Goal: Communication & Community: Answer question/provide support

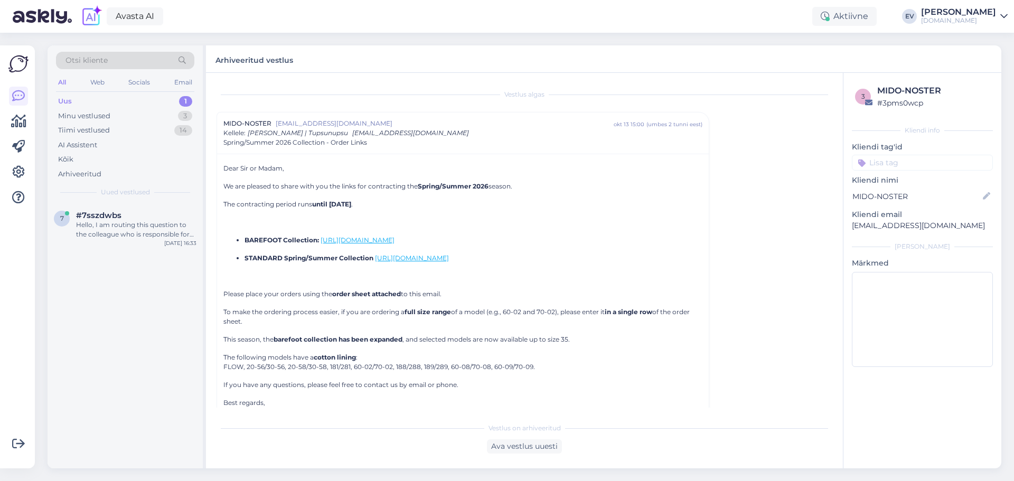
click at [138, 101] on div "Uus 1" at bounding box center [125, 101] width 138 height 15
click at [159, 225] on div "Hello, I am routing this question to the colleague who is responsible for this …" at bounding box center [136, 229] width 120 height 19
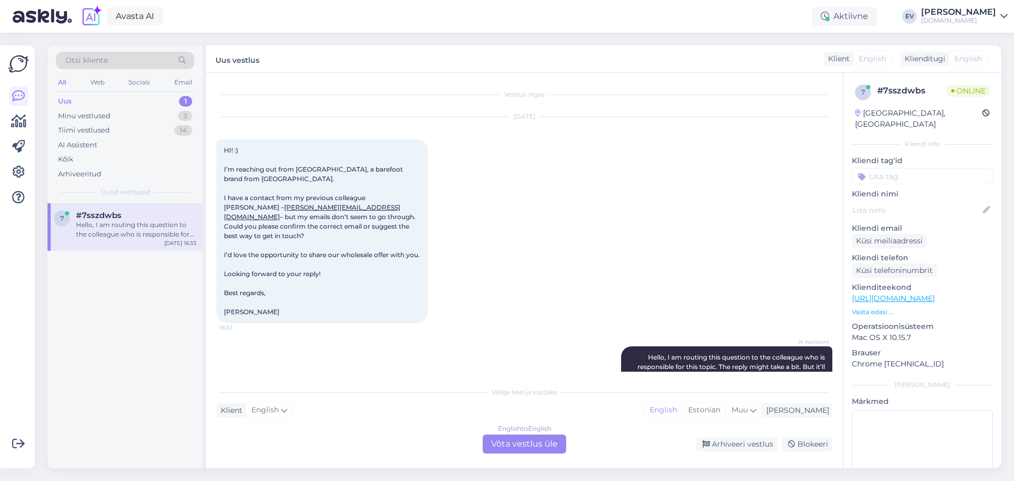
scroll to position [27, 0]
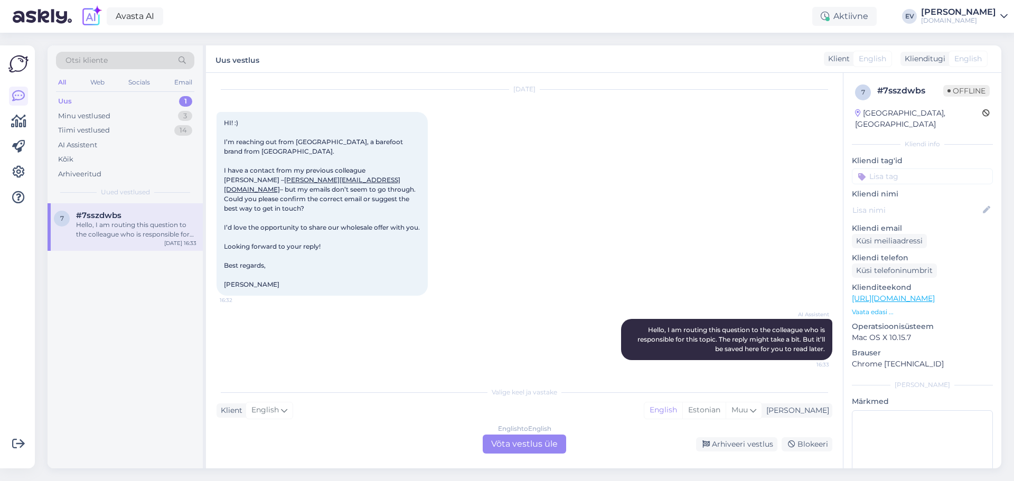
click at [512, 448] on div "English to English Võta vestlus üle" at bounding box center [523, 443] width 83 height 19
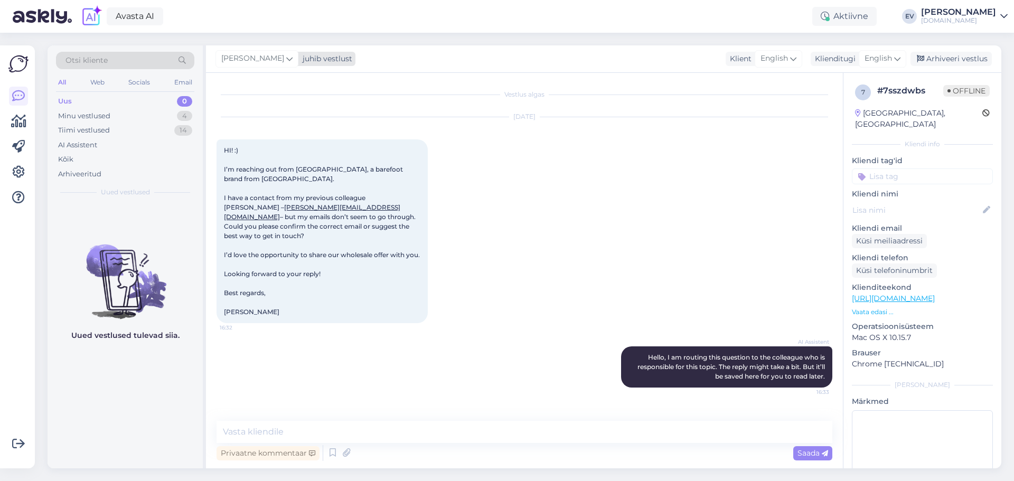
click at [268, 59] on span "[PERSON_NAME]" at bounding box center [252, 59] width 63 height 12
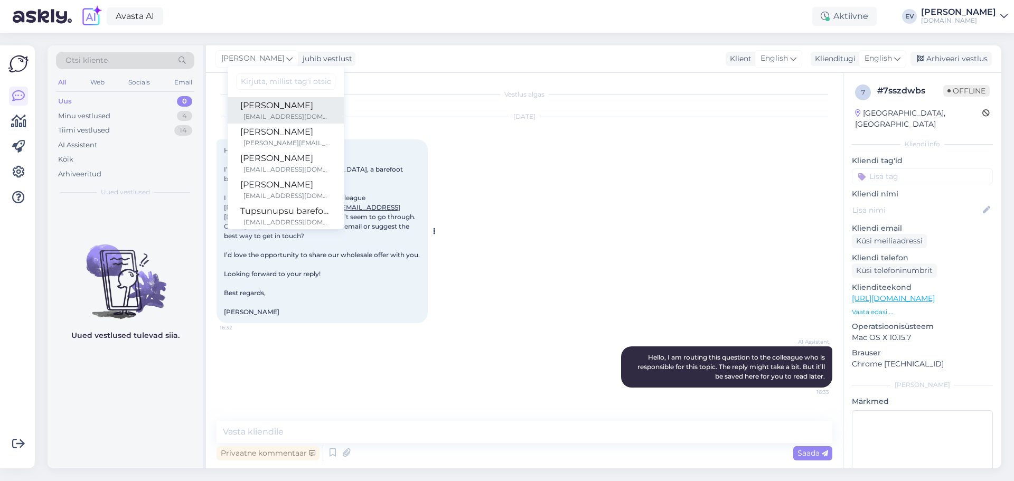
drag, startPoint x: 260, startPoint y: 119, endPoint x: 242, endPoint y: 139, distance: 27.7
click at [260, 119] on div "[EMAIL_ADDRESS][DOMAIN_NAME]" at bounding box center [287, 117] width 88 height 10
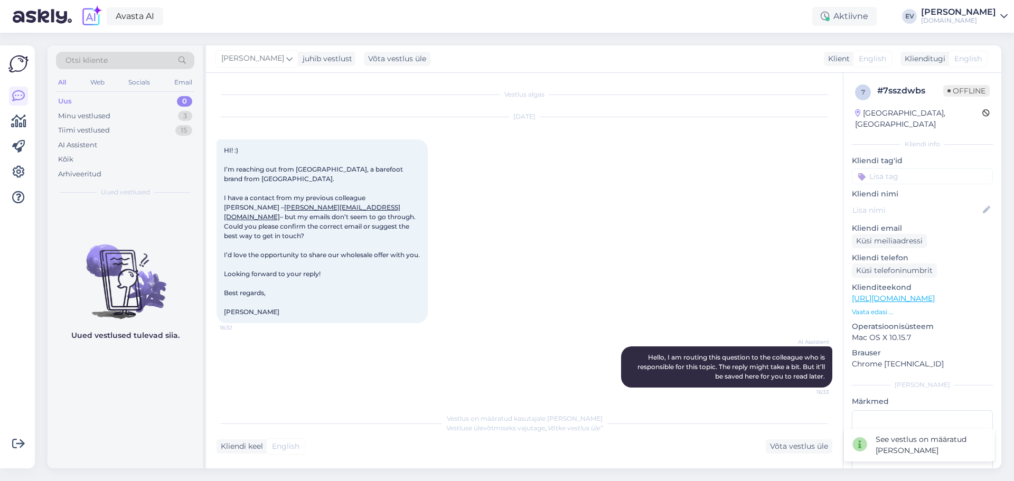
click at [108, 97] on div "Uus 0" at bounding box center [125, 101] width 138 height 15
click at [140, 96] on div "Uus 0" at bounding box center [125, 101] width 138 height 15
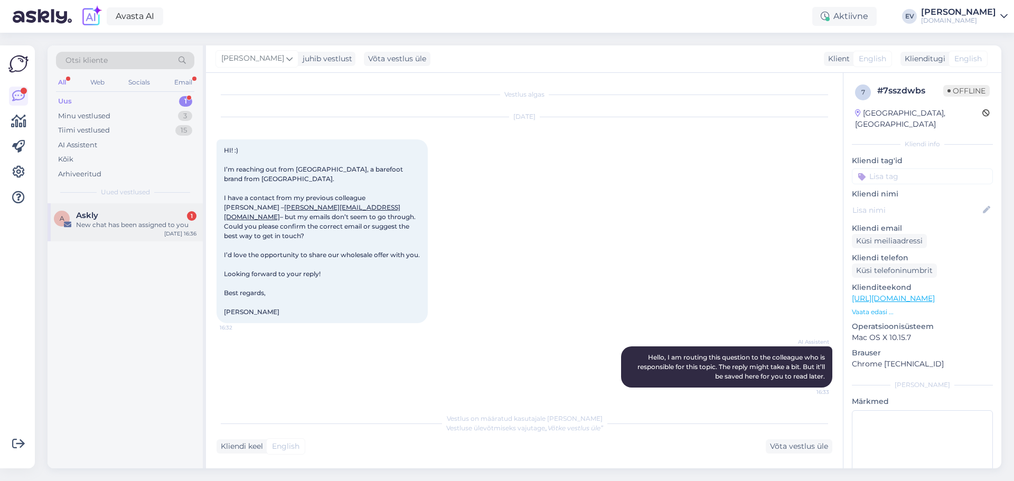
click at [130, 226] on div "New chat has been assigned to you" at bounding box center [136, 225] width 120 height 10
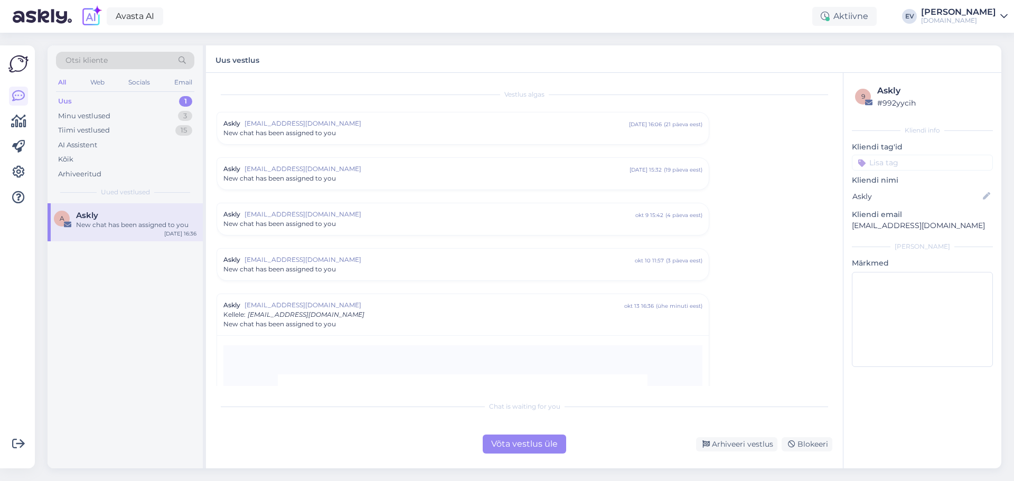
scroll to position [230, 0]
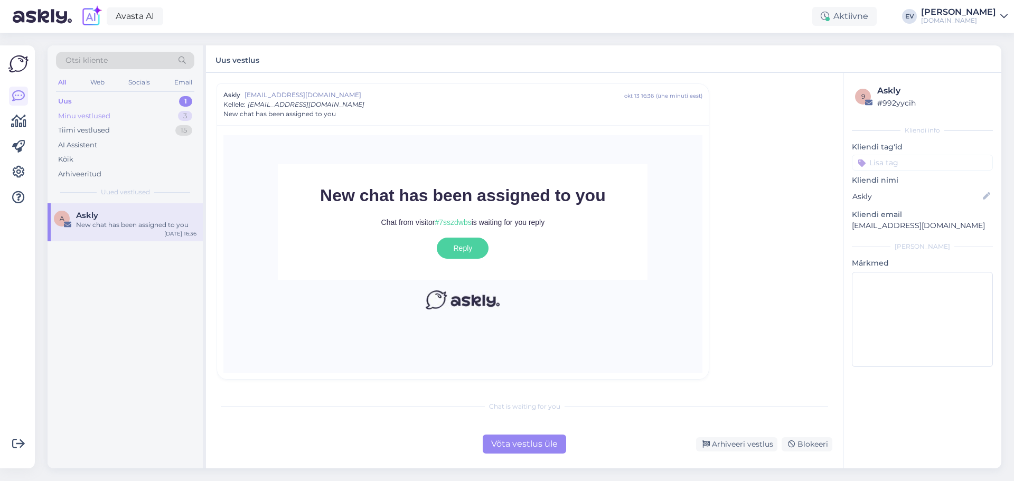
click at [120, 109] on div "Minu vestlused 3" at bounding box center [125, 116] width 138 height 15
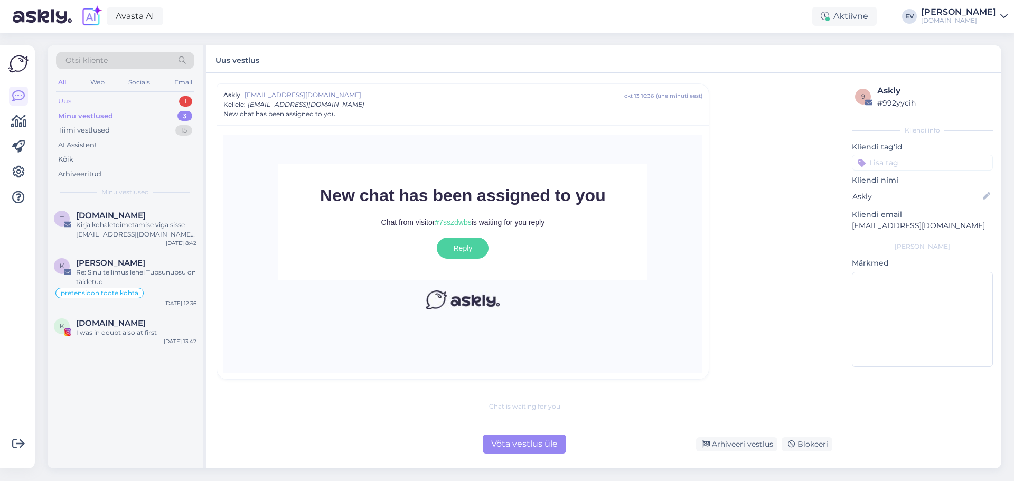
click at [137, 99] on div "Uus 1" at bounding box center [125, 101] width 138 height 15
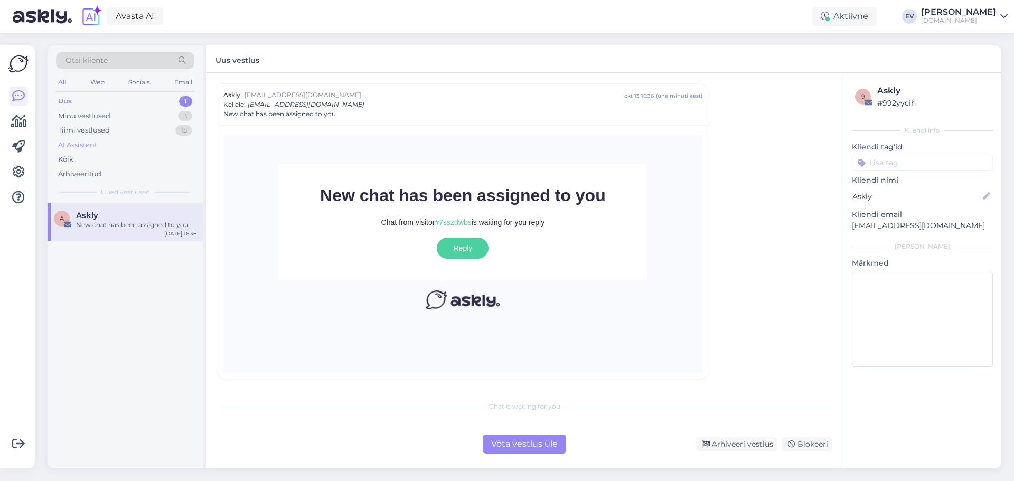
click at [97, 147] on div "AI Assistent" at bounding box center [77, 145] width 39 height 11
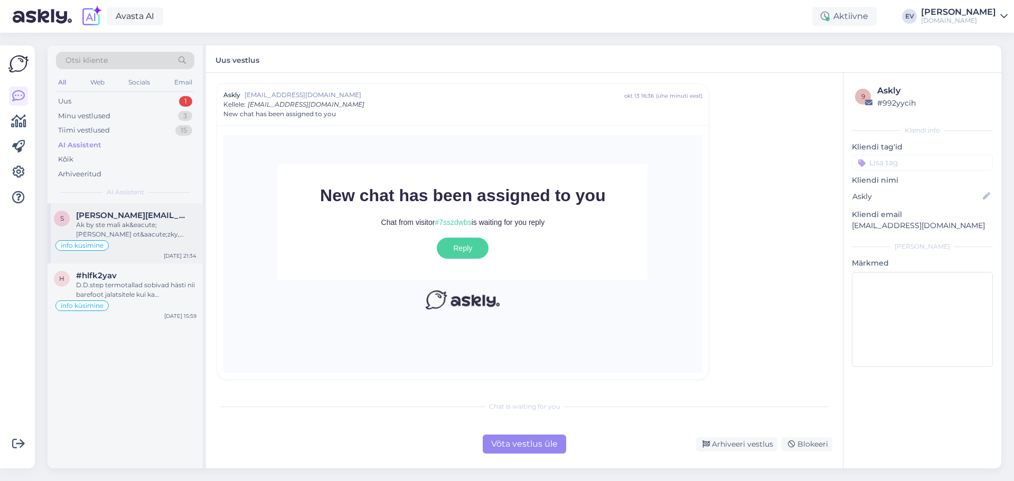
click at [136, 229] on div "Ak by ste mali ak&eacute;[PERSON_NAME] ot&aacute;zky, [PERSON_NAME];[PERSON_NAM…" at bounding box center [136, 229] width 120 height 19
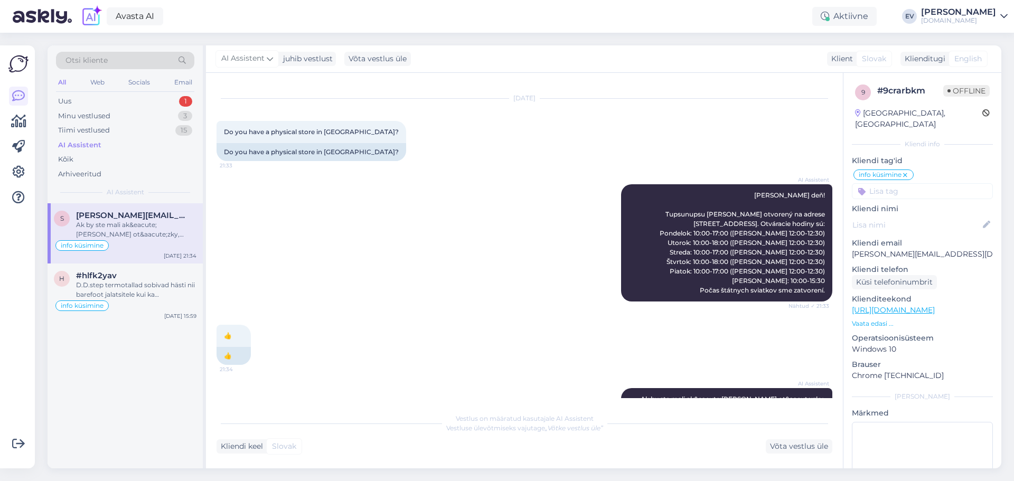
scroll to position [0, 0]
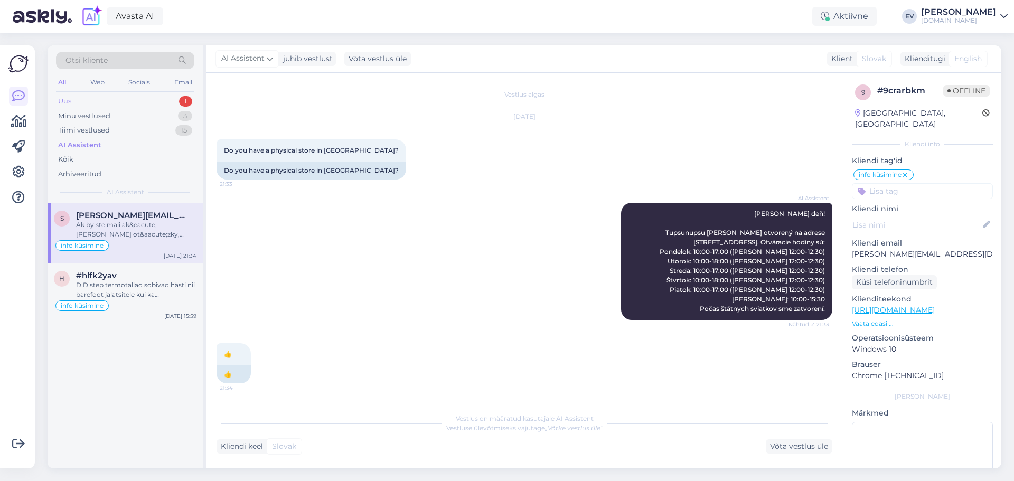
click at [89, 102] on div "Uus 1" at bounding box center [125, 101] width 138 height 15
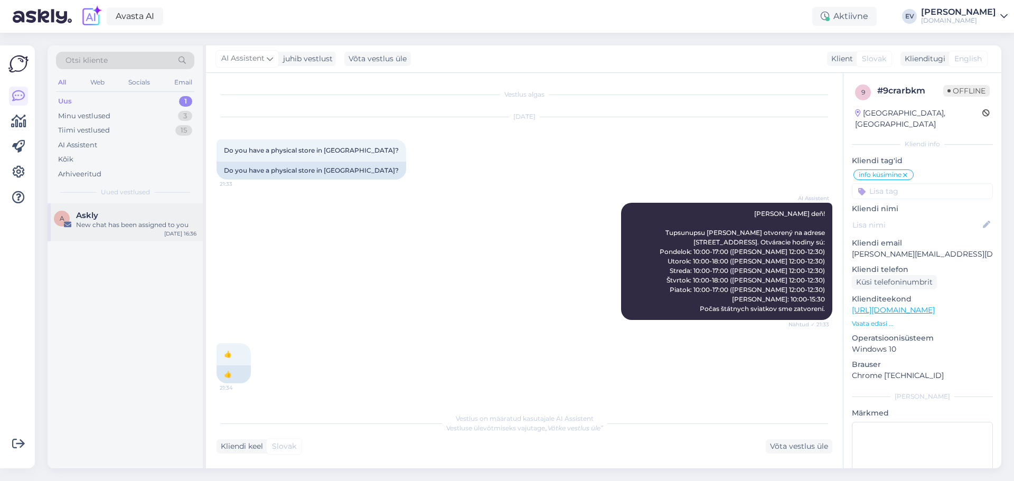
click at [98, 219] on span "Askly" at bounding box center [87, 216] width 22 height 10
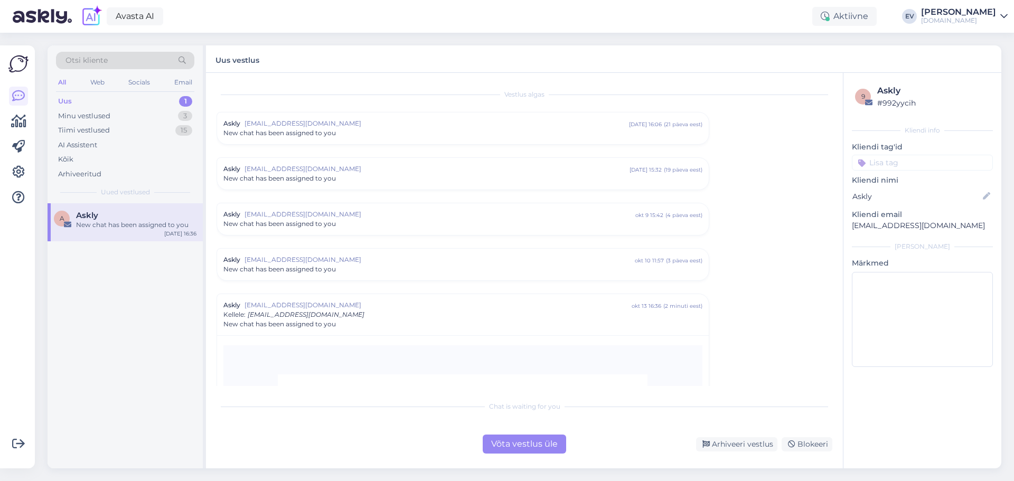
scroll to position [210, 0]
